Goal: Find specific page/section: Find specific page/section

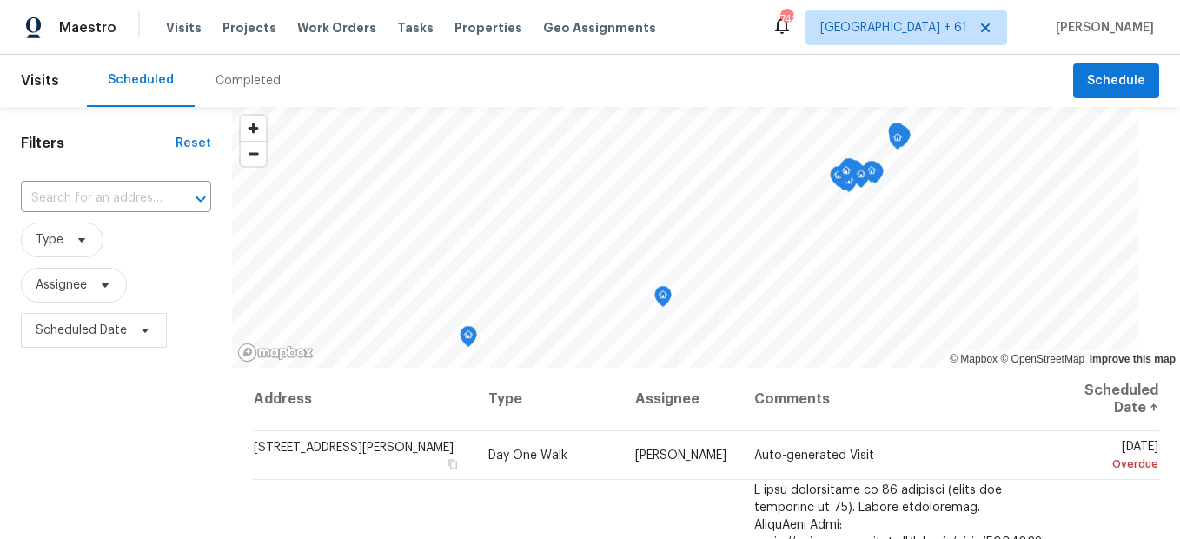
click at [229, 76] on div "Completed" at bounding box center [247, 80] width 65 height 17
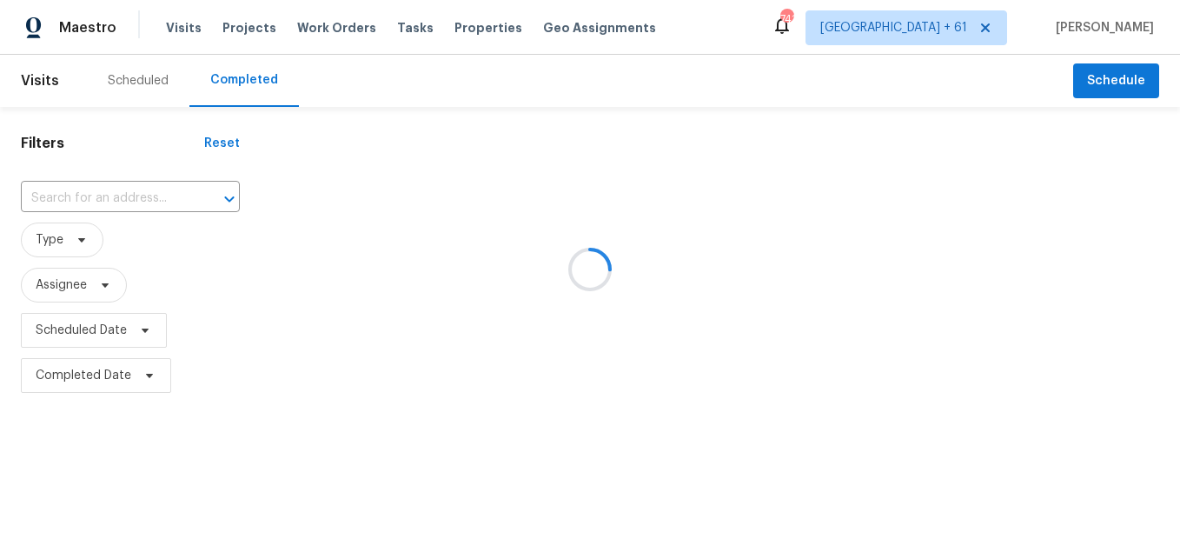
click at [126, 204] on div at bounding box center [590, 269] width 1180 height 539
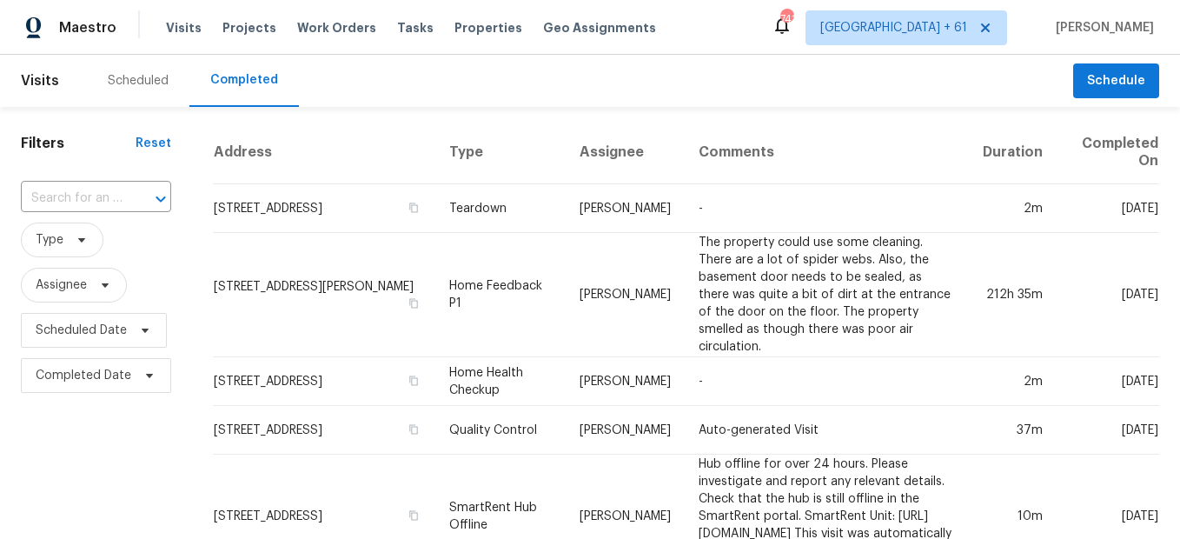
click at [126, 204] on div at bounding box center [148, 199] width 45 height 24
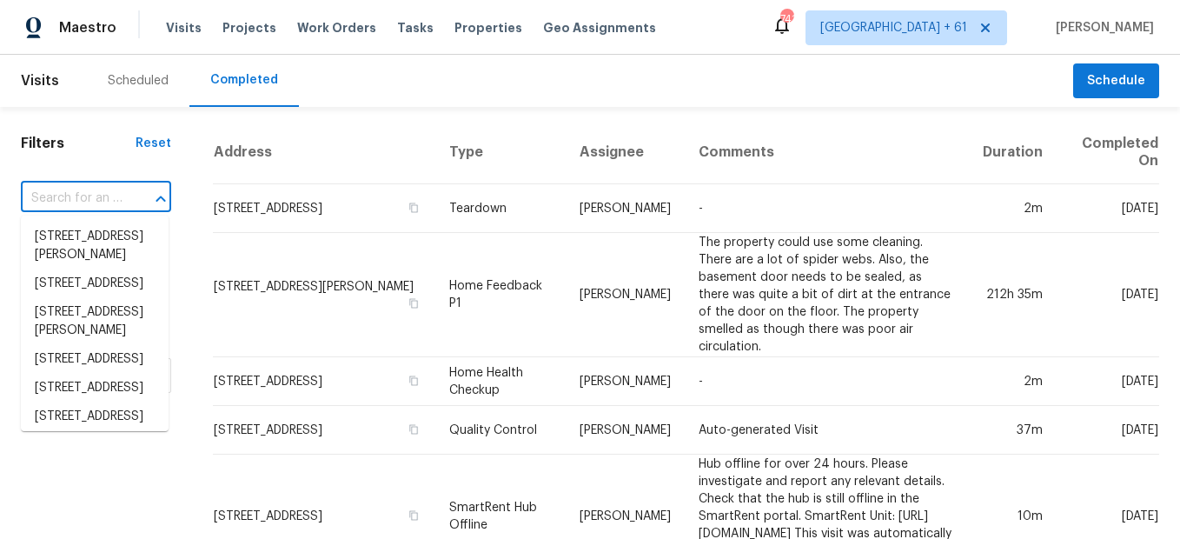
paste input "[STREET_ADDRESS]"
type input "[STREET_ADDRESS]"
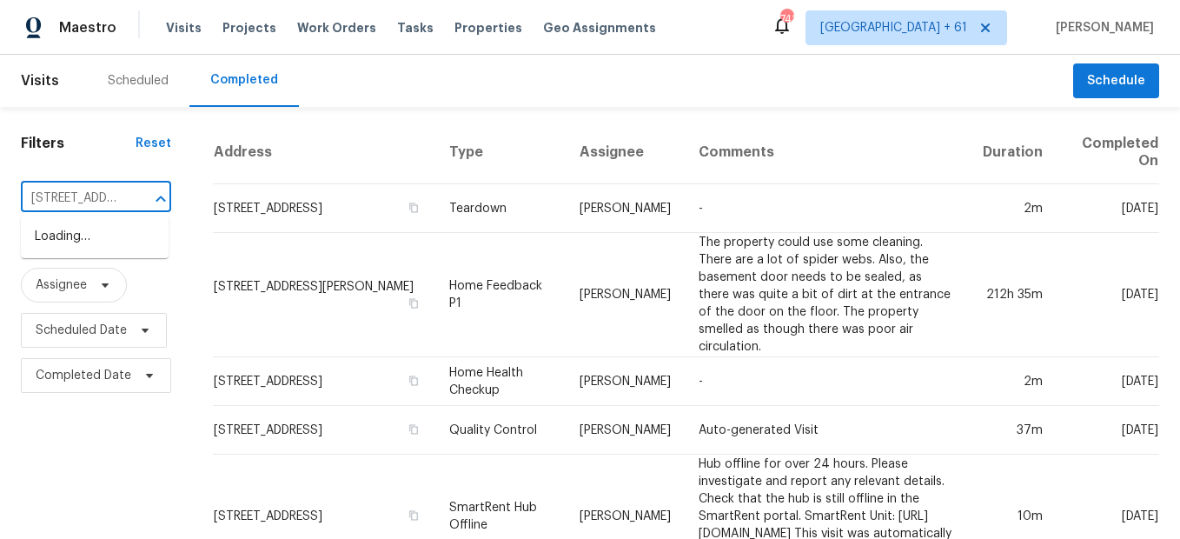
scroll to position [0, 200]
click at [121, 243] on li "[STREET_ADDRESS]" at bounding box center [95, 236] width 148 height 29
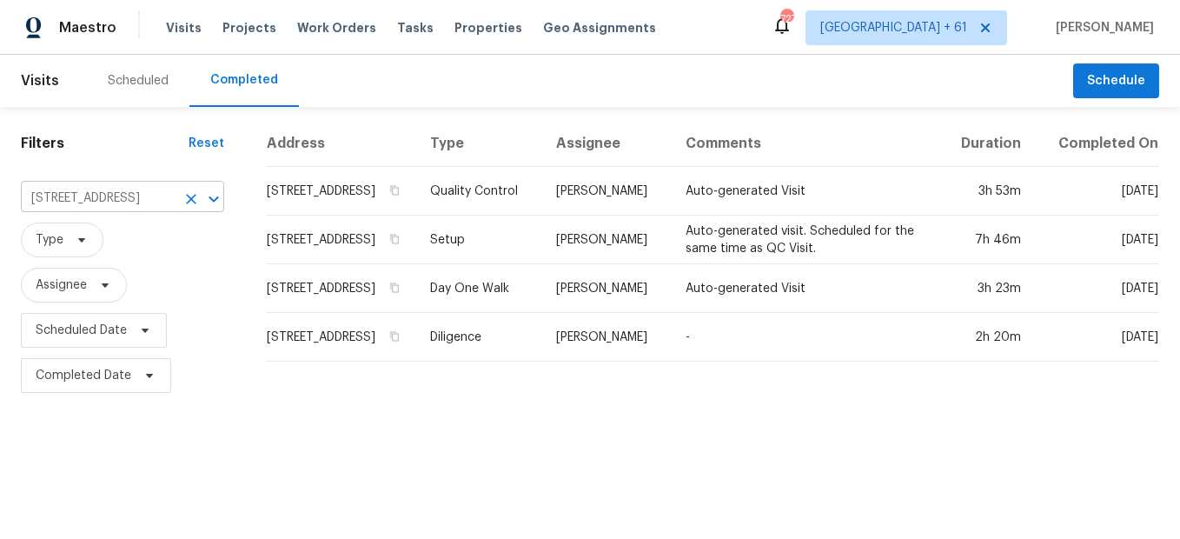
click at [182, 198] on icon "Clear" at bounding box center [190, 198] width 17 height 17
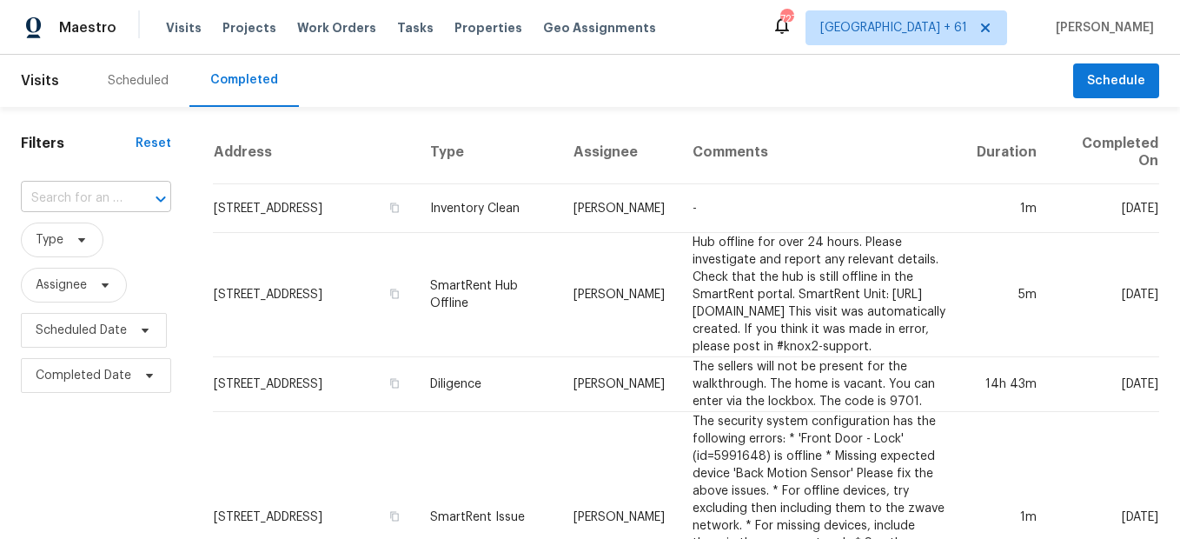
click at [129, 198] on div at bounding box center [148, 199] width 45 height 24
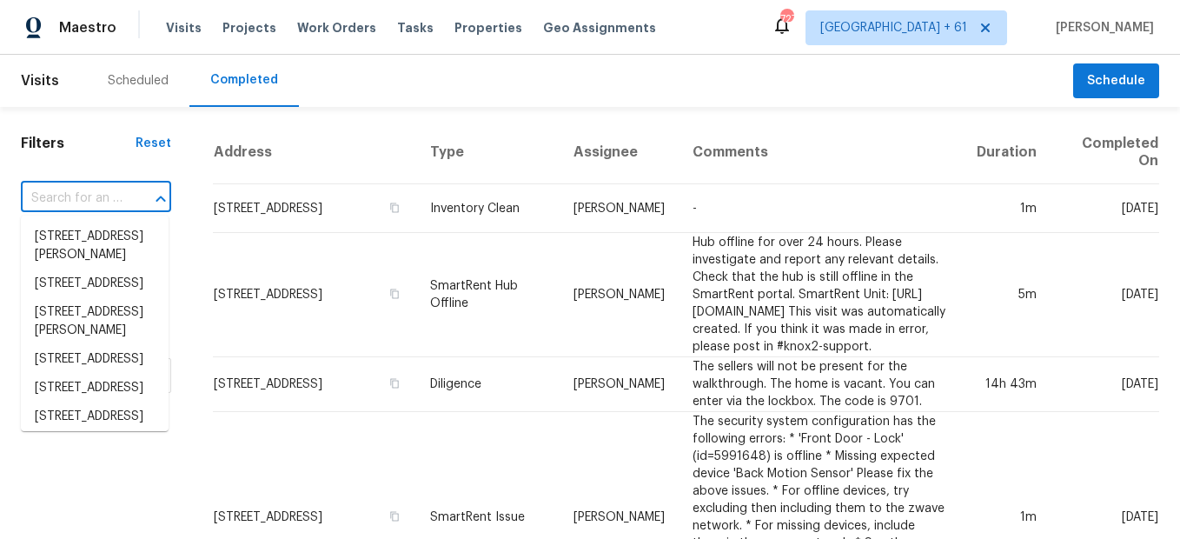
paste input "[STREET_ADDRESS][PERSON_NAME]"
type input "[STREET_ADDRESS][PERSON_NAME]"
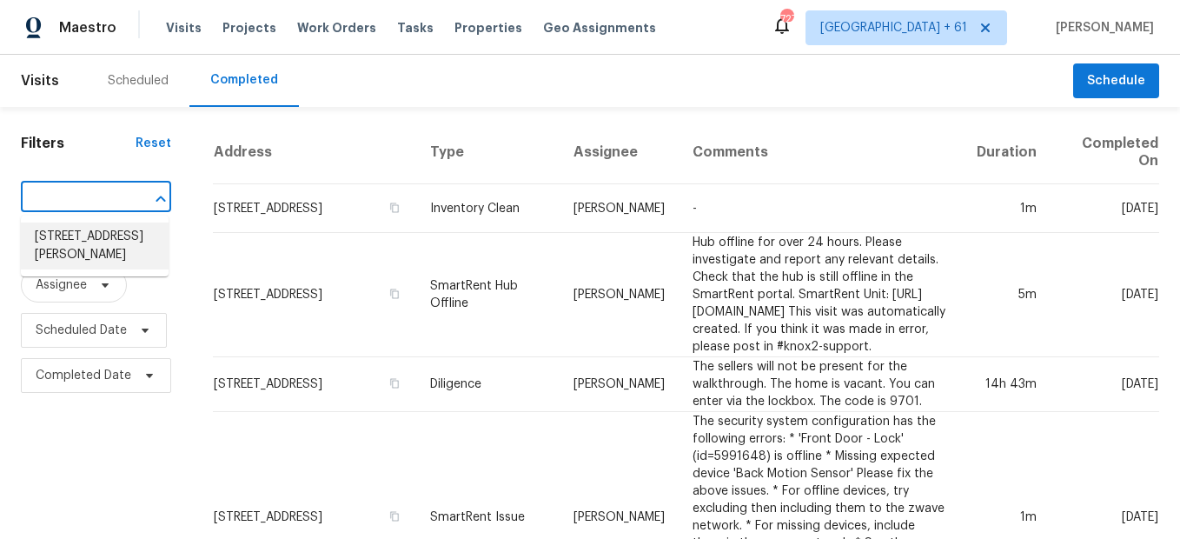
click at [119, 225] on li "[STREET_ADDRESS][PERSON_NAME]" at bounding box center [95, 245] width 148 height 47
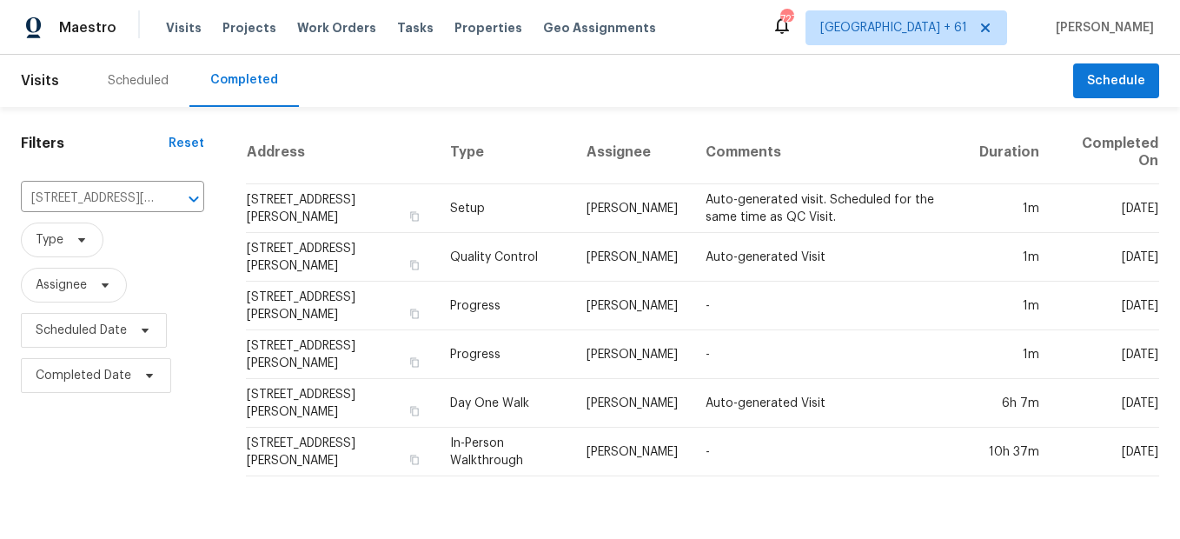
click at [497, 462] on td "In-Person Walkthrough" at bounding box center [504, 451] width 136 height 49
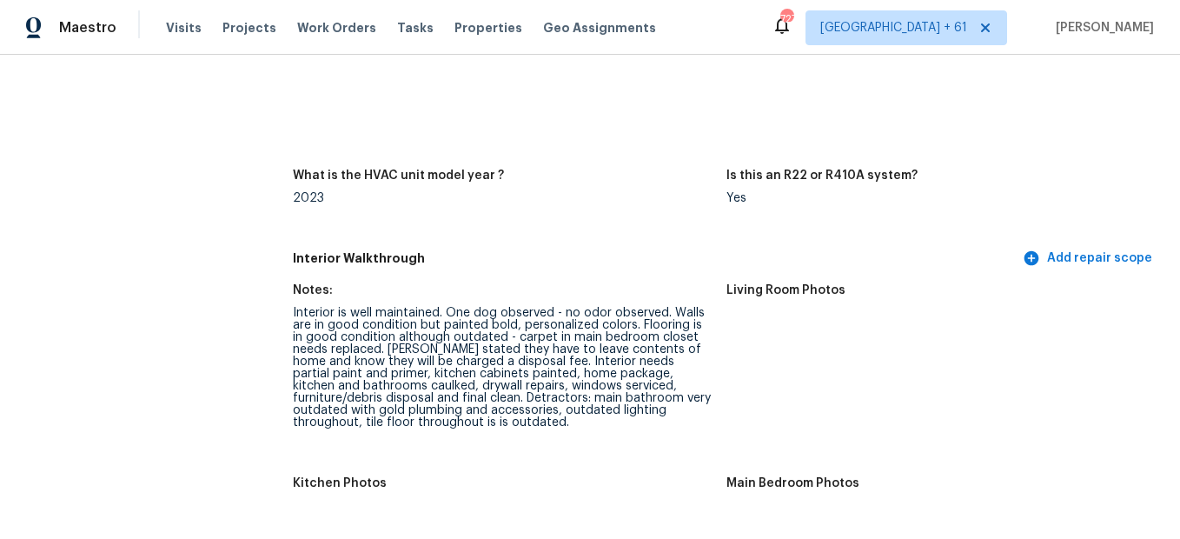
scroll to position [1998, 0]
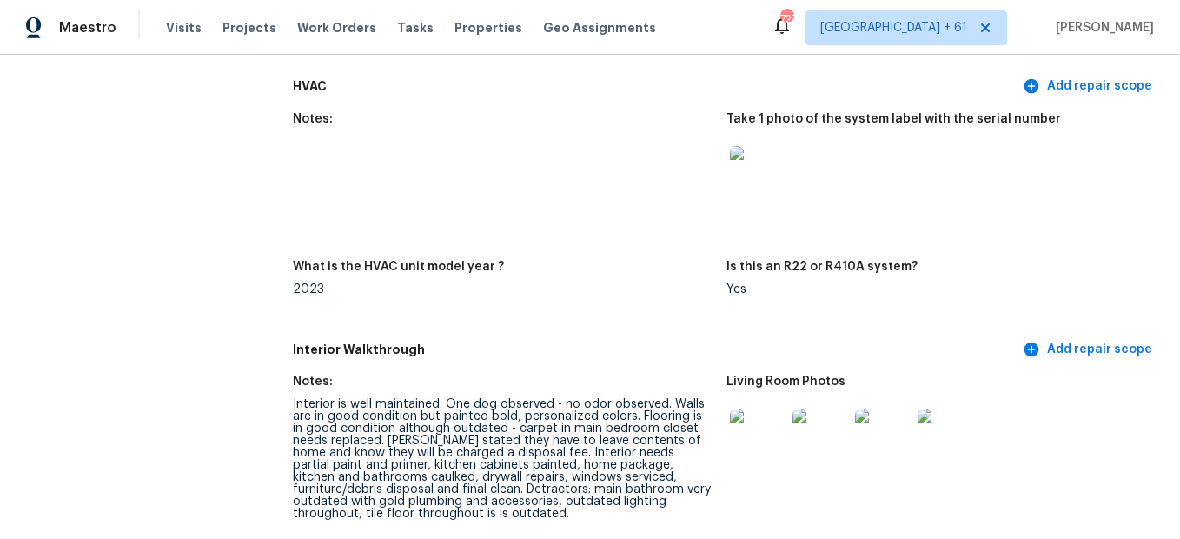
click at [749, 434] on img at bounding box center [758, 436] width 56 height 56
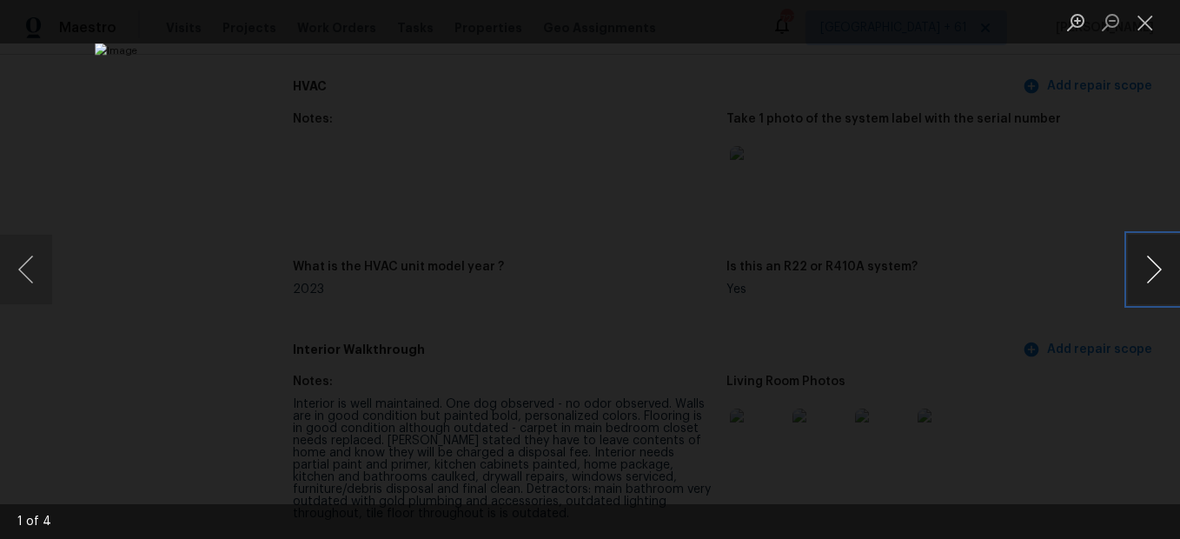
click at [1147, 268] on button "Next image" at bounding box center [1154, 269] width 52 height 69
click at [1149, 14] on button "Close lightbox" at bounding box center [1145, 22] width 35 height 30
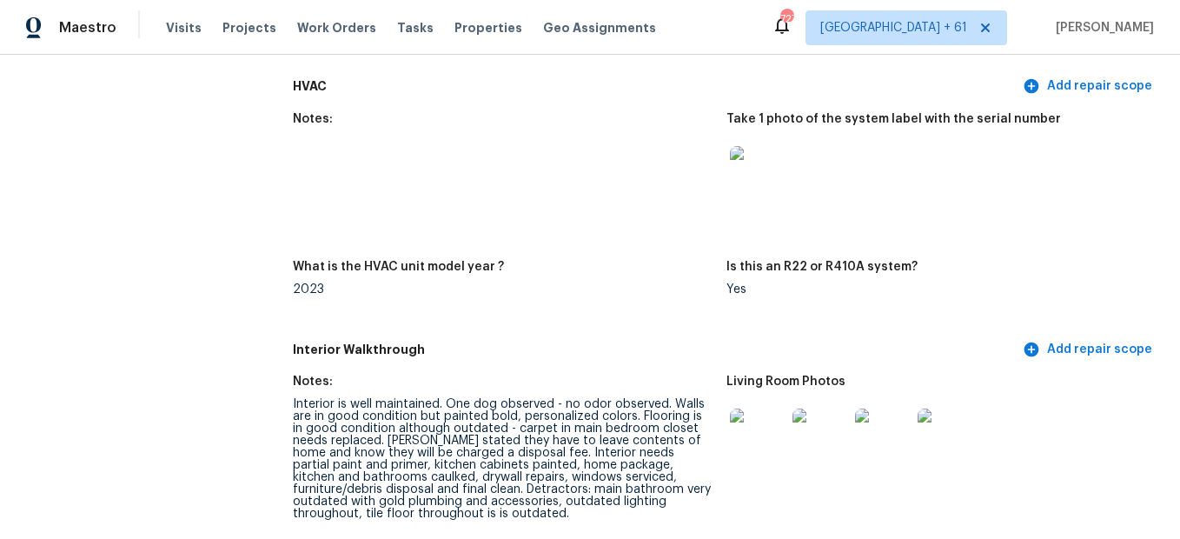
scroll to position [2085, 0]
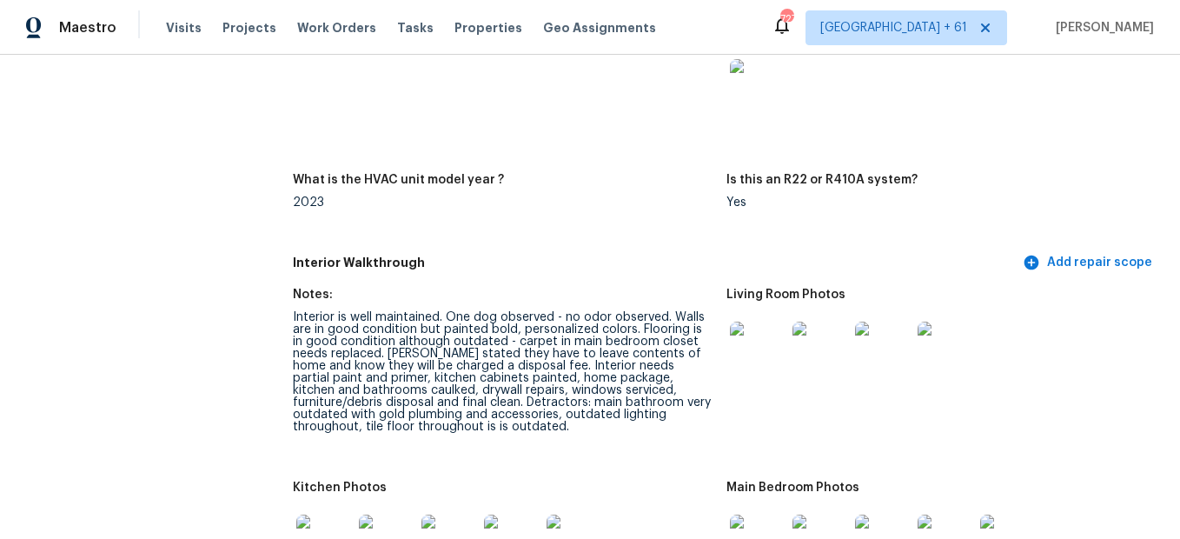
click at [771, 344] on img at bounding box center [758, 349] width 56 height 56
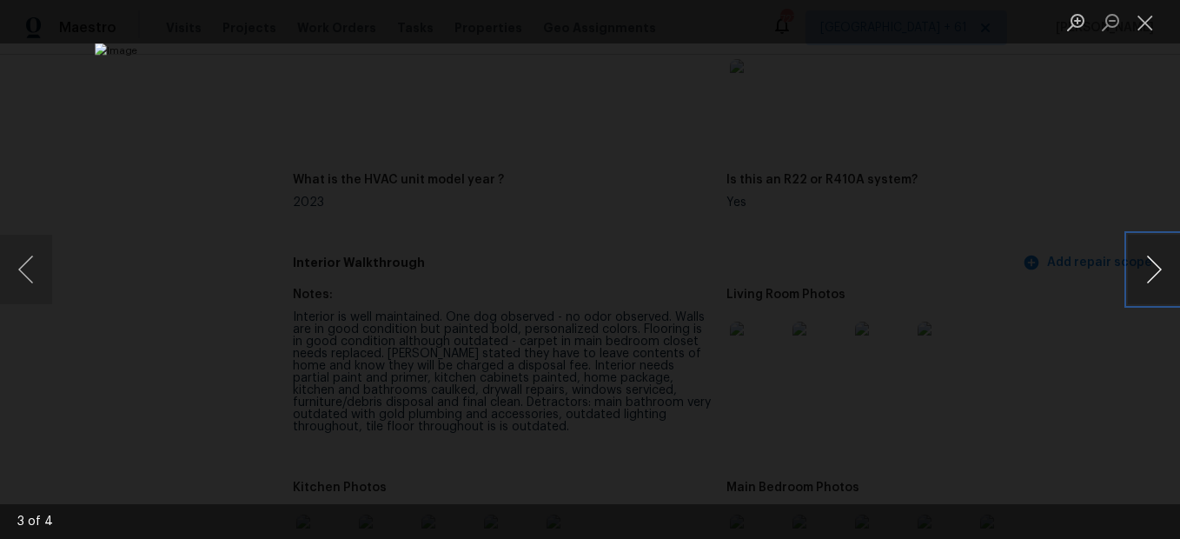
click at [1155, 274] on button "Next image" at bounding box center [1154, 269] width 52 height 69
click at [1140, 30] on button "Close lightbox" at bounding box center [1145, 22] width 35 height 30
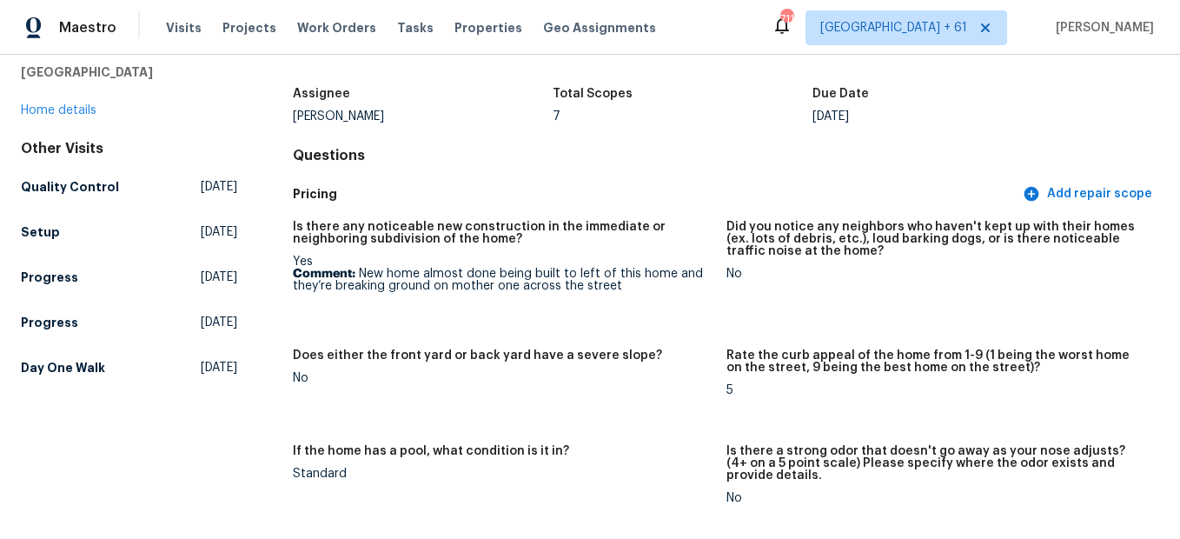
scroll to position [0, 0]
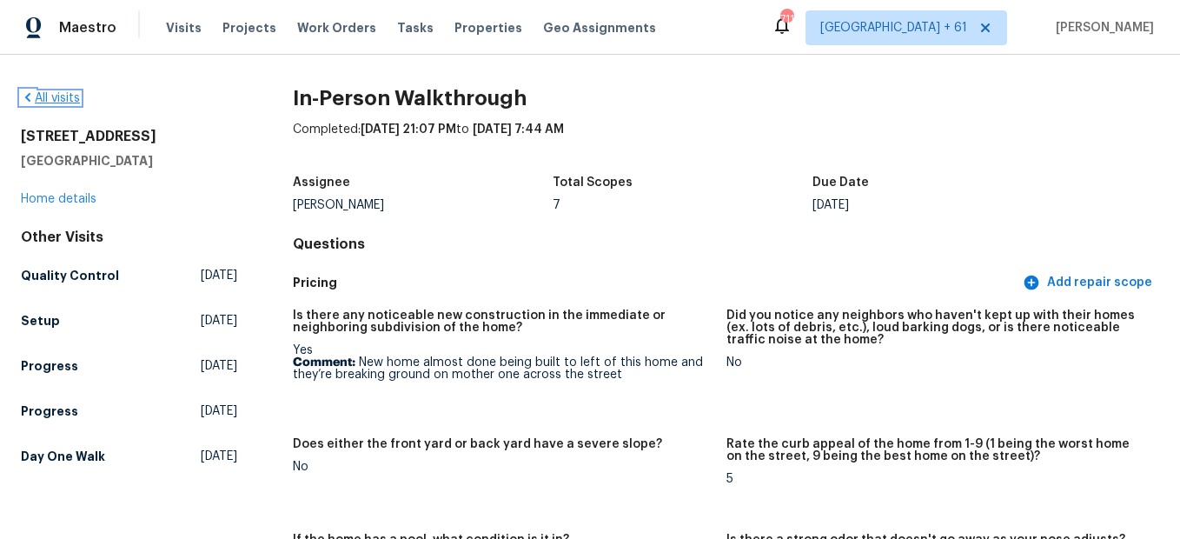
click at [61, 99] on link "All visits" at bounding box center [50, 98] width 59 height 12
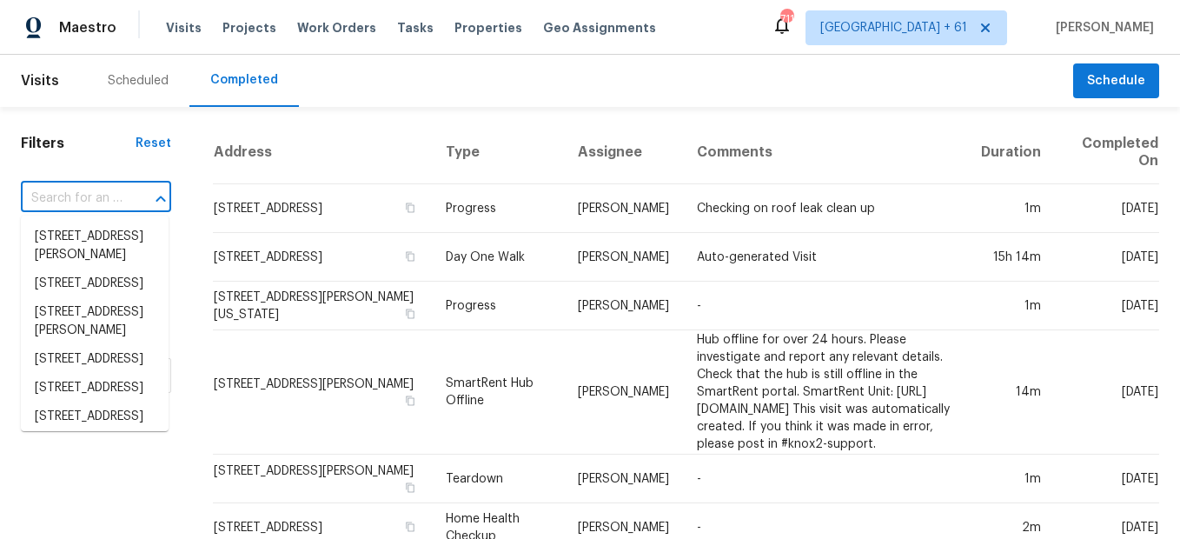
click at [103, 202] on input "text" at bounding box center [72, 198] width 102 height 27
paste input "[STREET_ADDRESS][US_STATE]"
type input "[STREET_ADDRESS][US_STATE]"
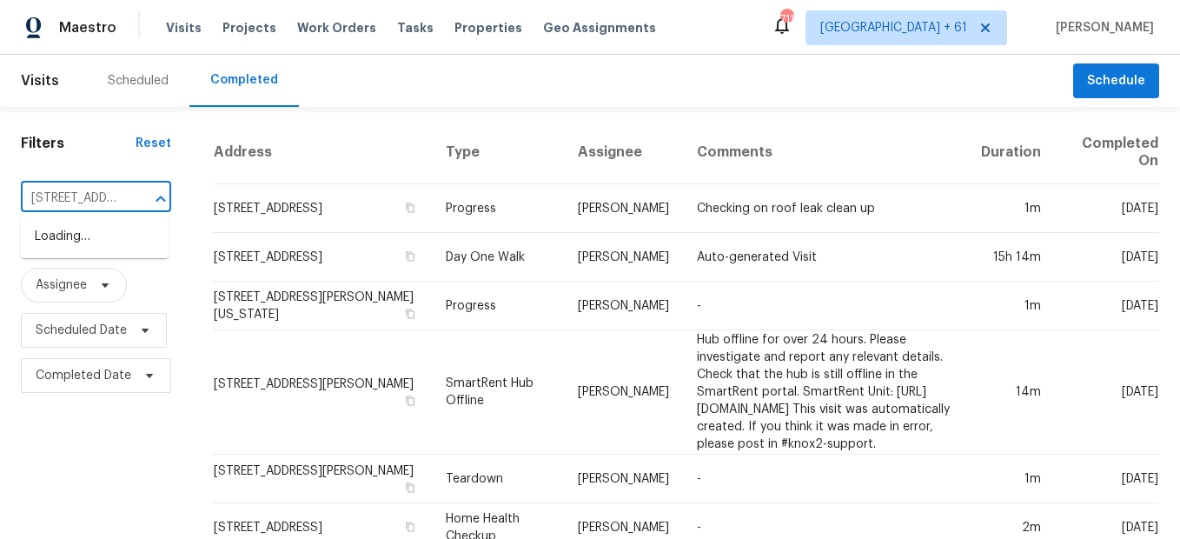
scroll to position [0, 156]
click at [124, 235] on li "[STREET_ADDRESS][US_STATE]" at bounding box center [95, 245] width 148 height 47
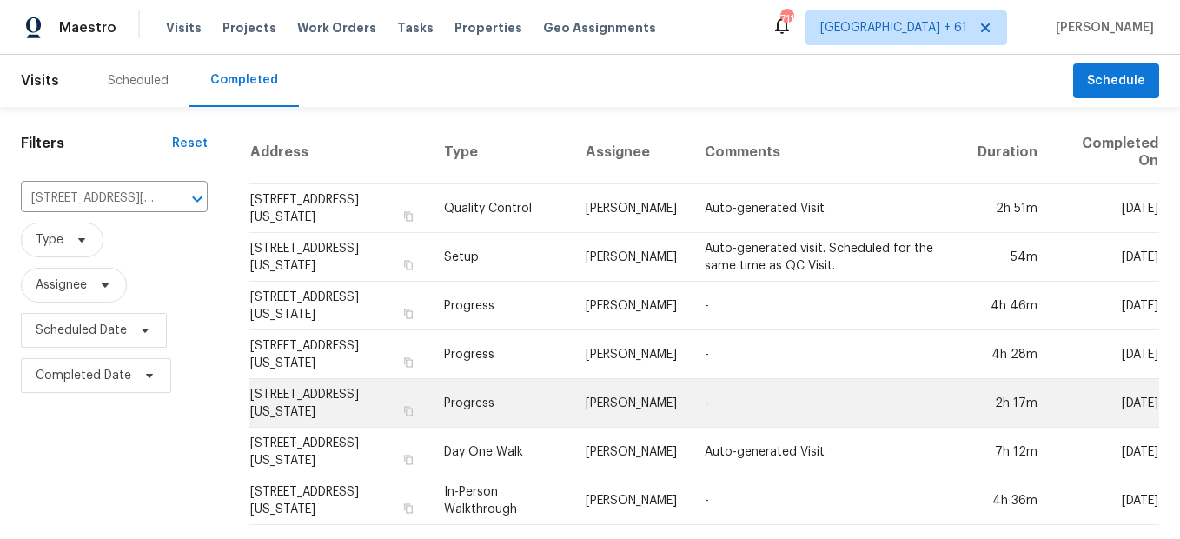
scroll to position [13, 0]
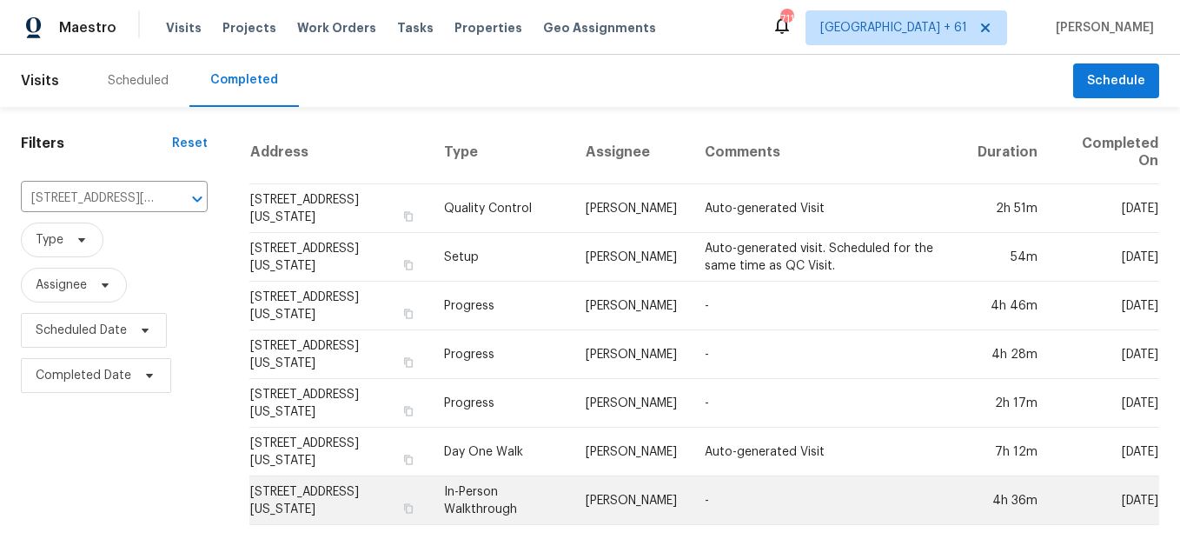
click at [514, 501] on td "In-Person Walkthrough" at bounding box center [501, 500] width 142 height 49
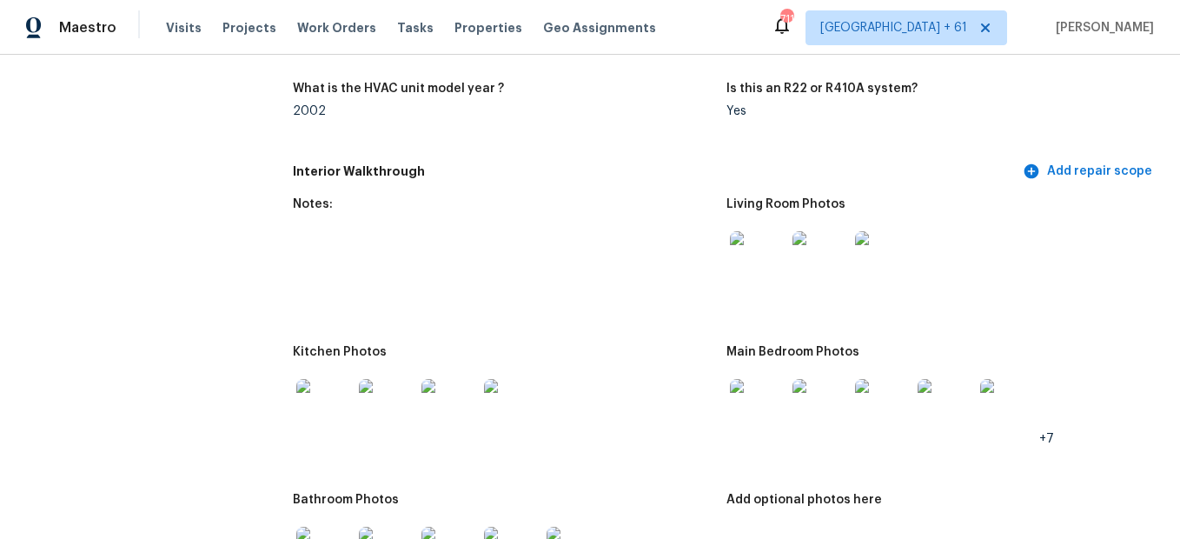
scroll to position [1737, 0]
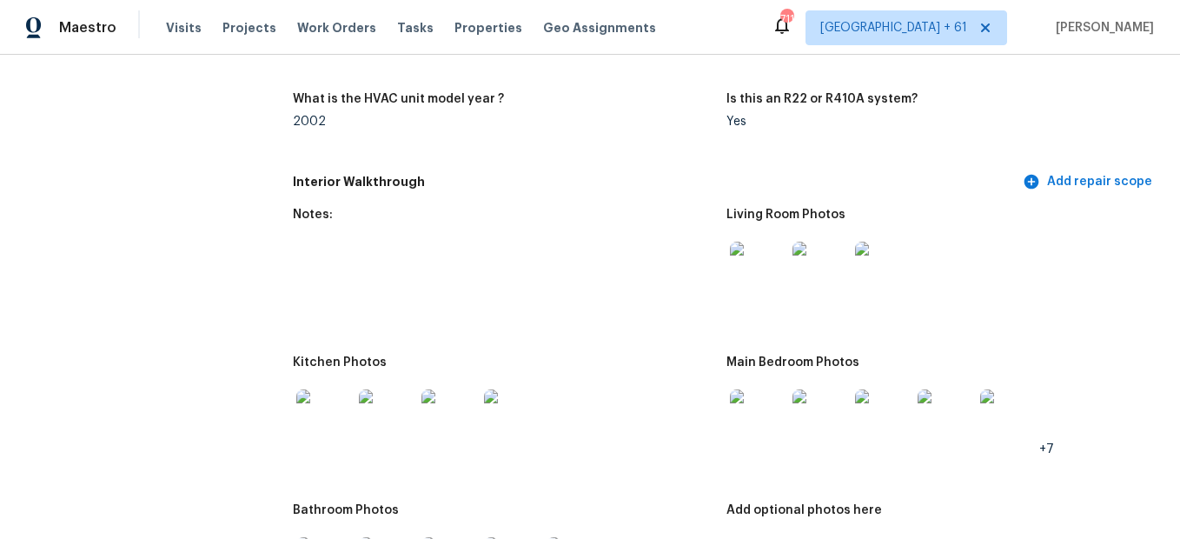
click at [751, 262] on img at bounding box center [758, 270] width 56 height 56
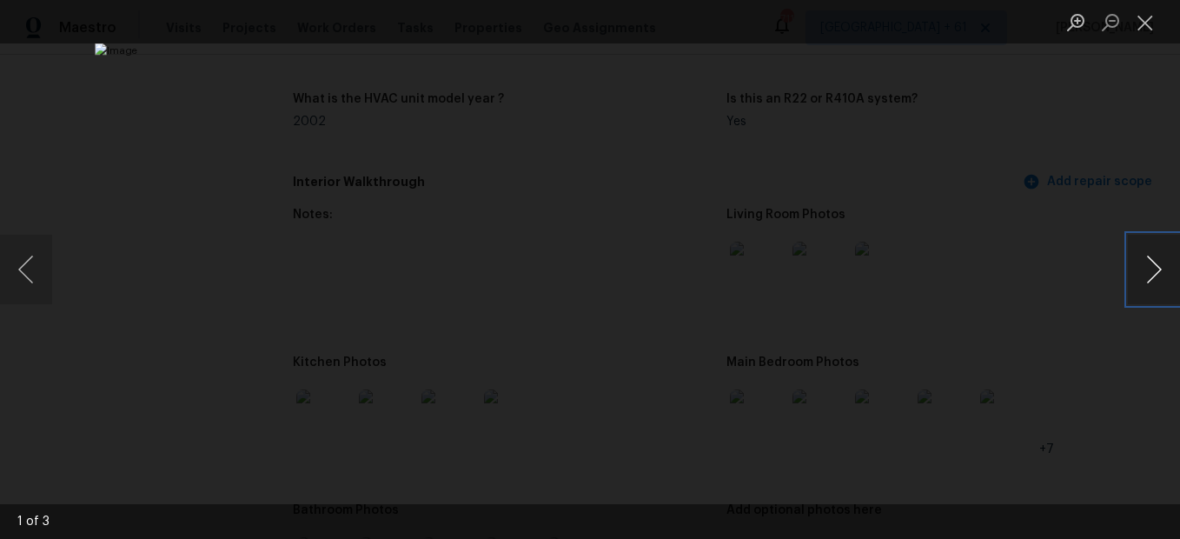
click at [1148, 281] on button "Next image" at bounding box center [1154, 269] width 52 height 69
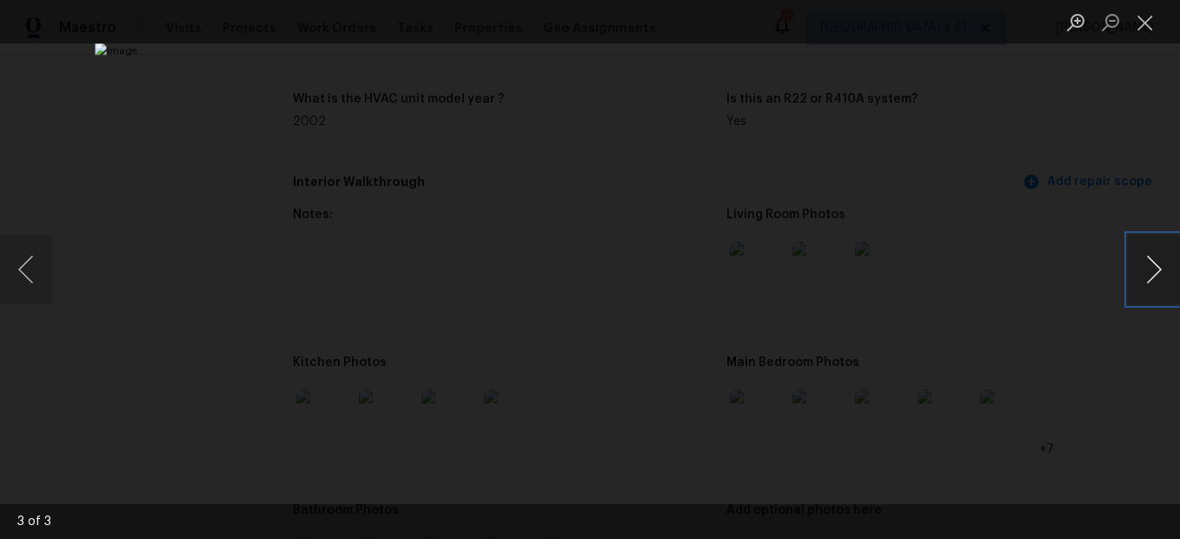
click at [1148, 281] on button "Next image" at bounding box center [1154, 269] width 52 height 69
click at [1142, 29] on button "Close lightbox" at bounding box center [1145, 22] width 35 height 30
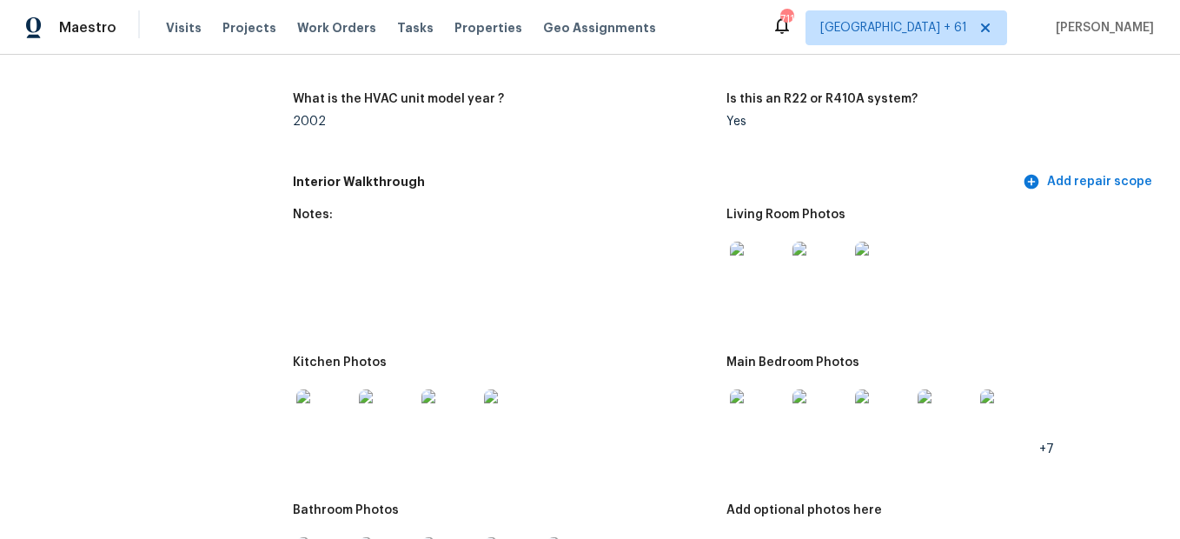
click at [753, 281] on img at bounding box center [758, 270] width 56 height 56
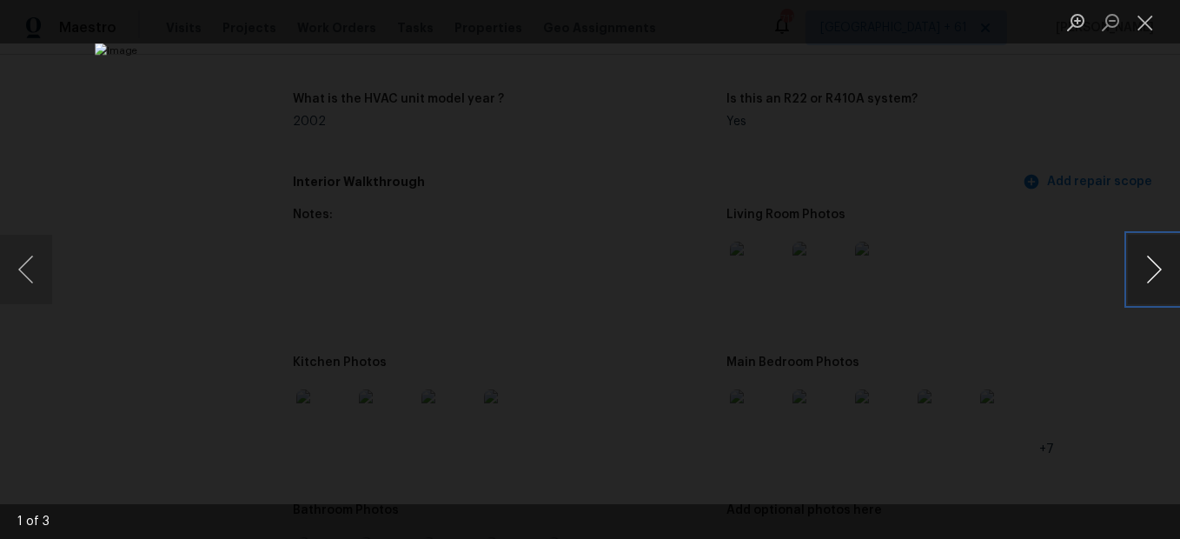
click at [1155, 276] on button "Next image" at bounding box center [1154, 269] width 52 height 69
click at [1142, 32] on button "Close lightbox" at bounding box center [1145, 22] width 35 height 30
